Goal: Information Seeking & Learning: Compare options

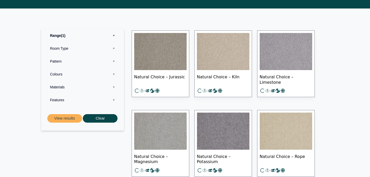
scroll to position [210, 0]
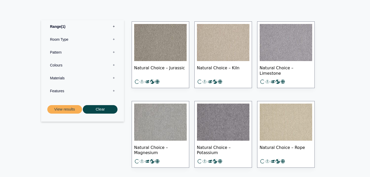
click at [230, 51] on img at bounding box center [223, 42] width 52 height 37
click at [279, 119] on img at bounding box center [286, 121] width 52 height 37
click at [208, 44] on img at bounding box center [223, 42] width 52 height 37
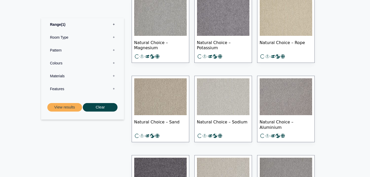
scroll to position [315, 0]
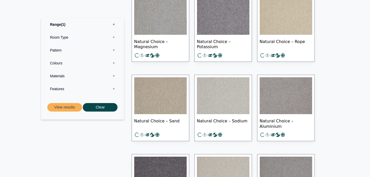
click at [177, 104] on img at bounding box center [160, 95] width 52 height 37
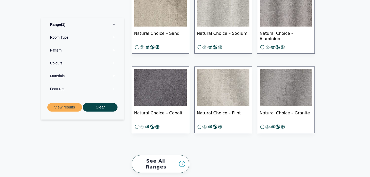
scroll to position [499, 0]
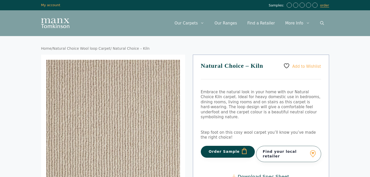
scroll to position [13, 0]
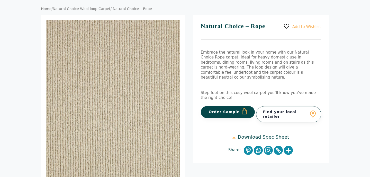
scroll to position [40, 0]
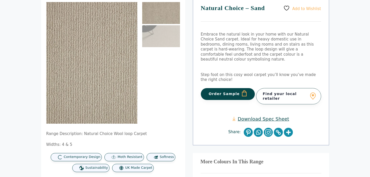
scroll to position [59, 0]
